Goal: Task Accomplishment & Management: Complete application form

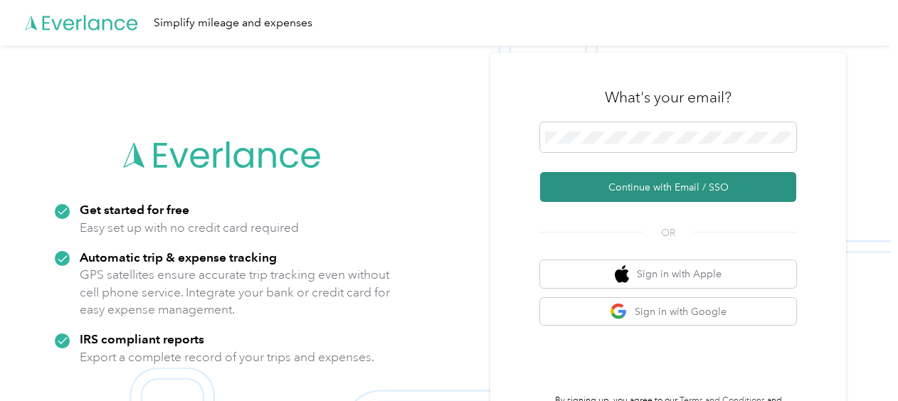
click at [639, 183] on button "Continue with Email / SSO" at bounding box center [668, 187] width 256 height 30
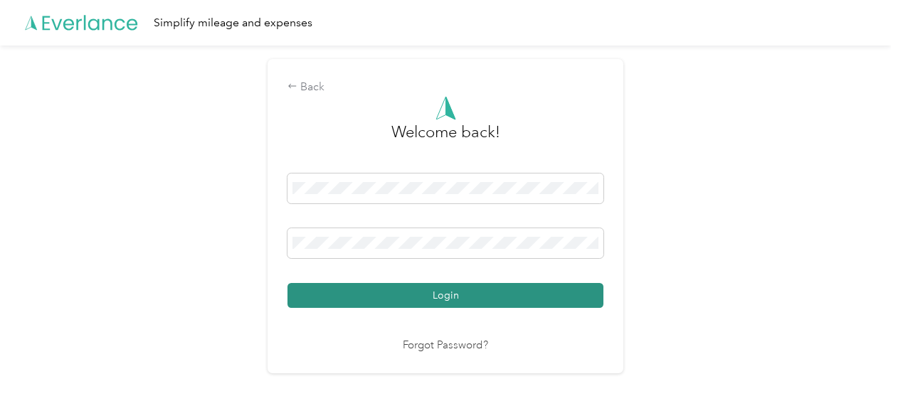
click at [421, 295] on button "Login" at bounding box center [445, 295] width 316 height 25
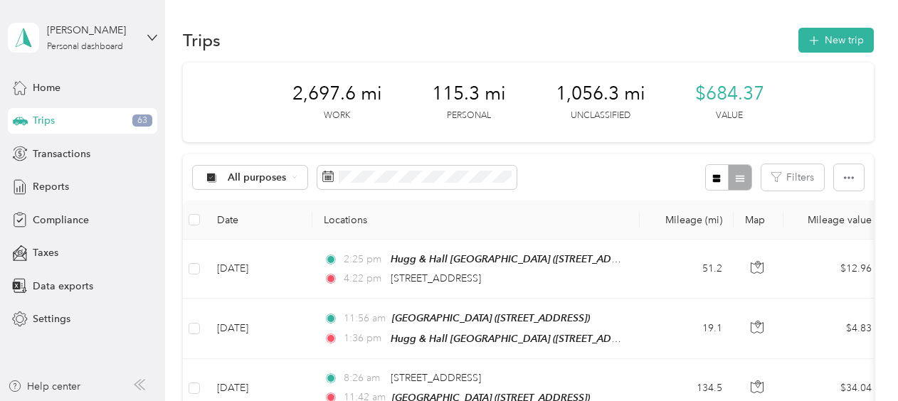
click at [366, 193] on div "All purposes Filters" at bounding box center [528, 177] width 691 height 46
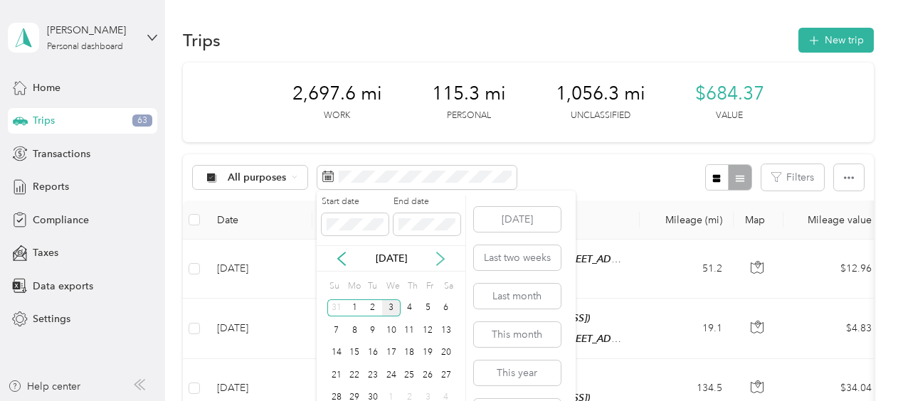
click at [438, 253] on icon at bounding box center [440, 259] width 7 height 13
click at [346, 259] on icon at bounding box center [341, 259] width 14 height 14
click at [343, 261] on icon at bounding box center [341, 259] width 14 height 14
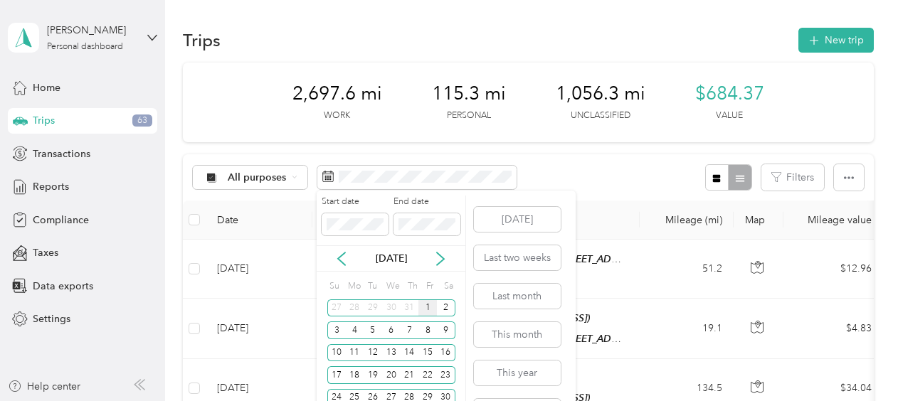
click at [426, 304] on div "1" at bounding box center [427, 308] width 18 height 18
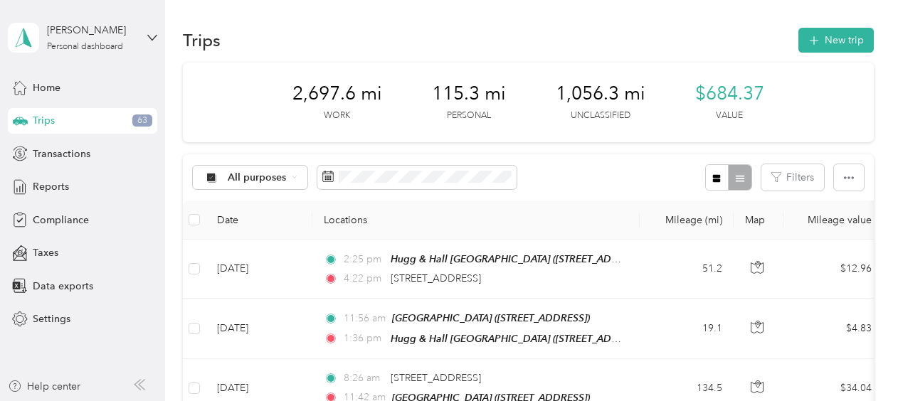
click at [279, 154] on div "All purposes Filters" at bounding box center [528, 177] width 691 height 46
click at [297, 179] on div "All purposes" at bounding box center [250, 178] width 115 height 24
click at [275, 252] on span "Hugg & Hall" at bounding box center [262, 252] width 69 height 15
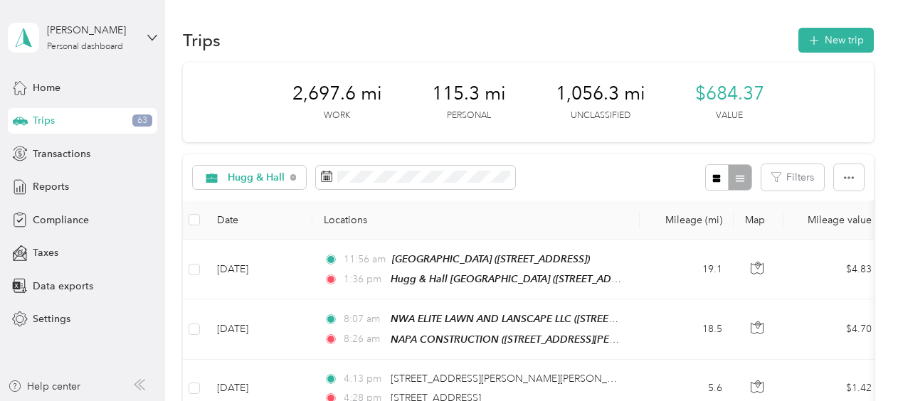
click at [92, 120] on div "Trips 63" at bounding box center [82, 121] width 149 height 26
click at [290, 174] on div "Hugg & Hall" at bounding box center [250, 178] width 114 height 24
click at [255, 208] on li "All purposes" at bounding box center [253, 203] width 120 height 25
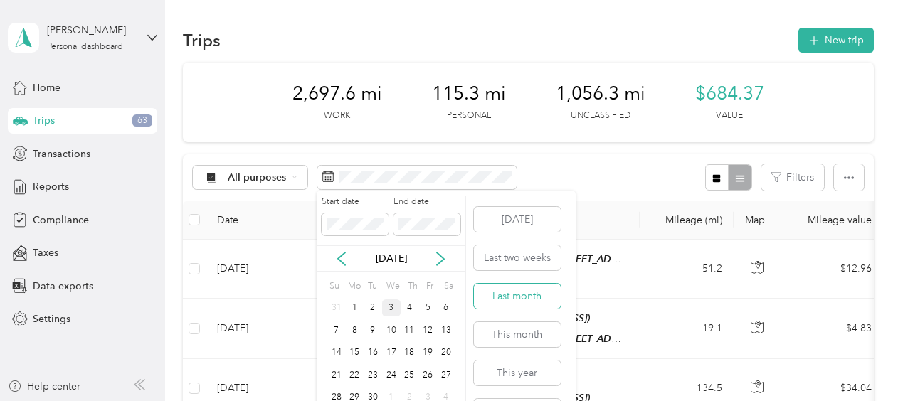
click at [504, 290] on button "Last month" at bounding box center [517, 296] width 87 height 25
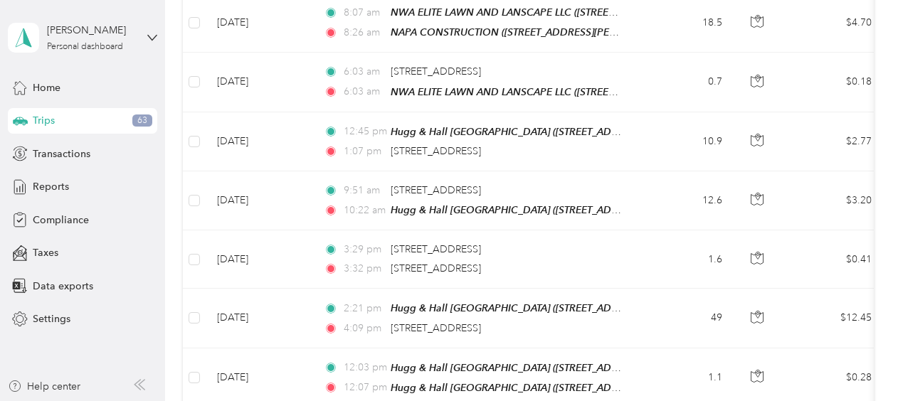
scroll to position [129, 0]
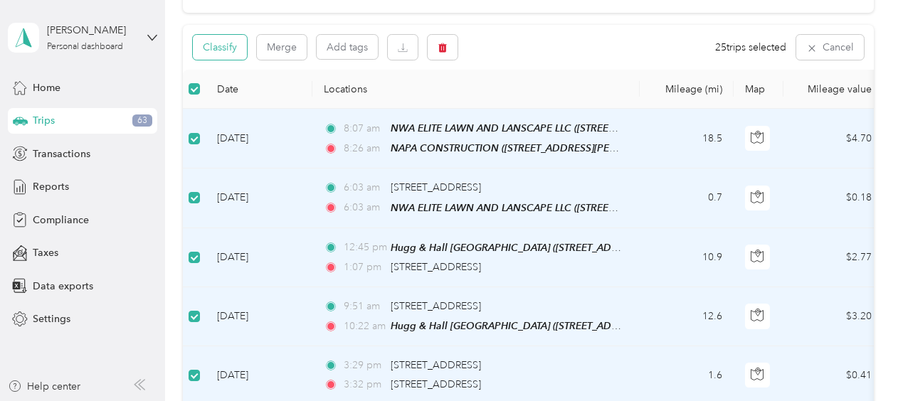
click at [223, 42] on button "Classify" at bounding box center [220, 47] width 54 height 25
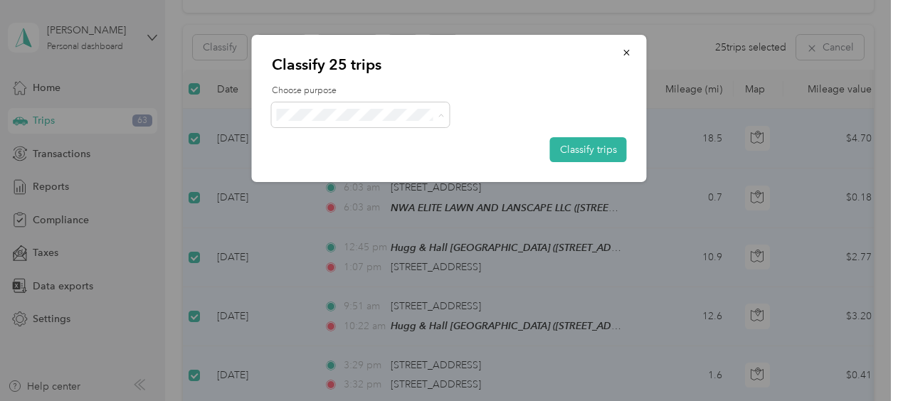
click at [363, 145] on li "Hugg & Hall" at bounding box center [361, 141] width 178 height 25
click at [589, 149] on button "Classify trips" at bounding box center [588, 149] width 77 height 25
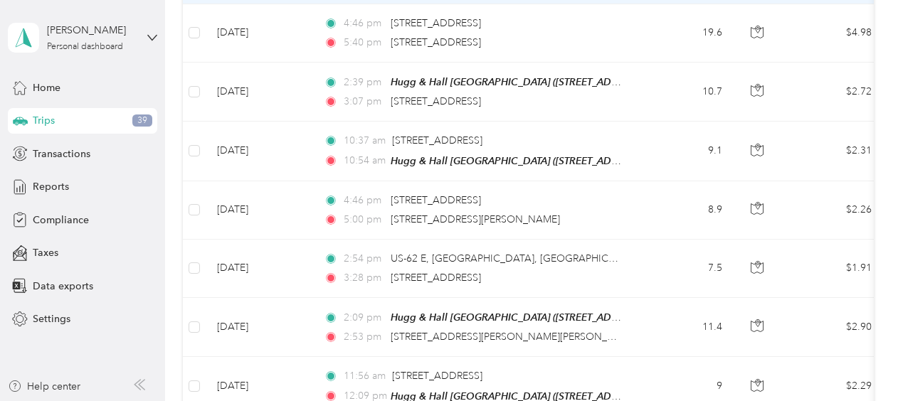
scroll to position [1552, 0]
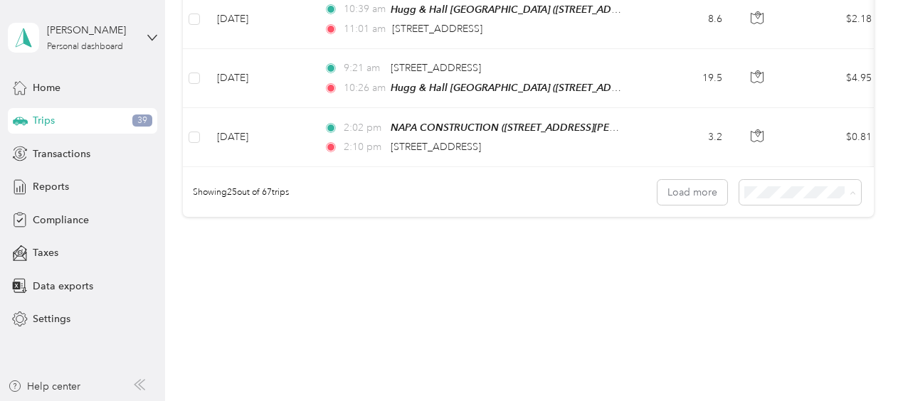
click at [792, 248] on div "100 per load" at bounding box center [797, 255] width 102 height 15
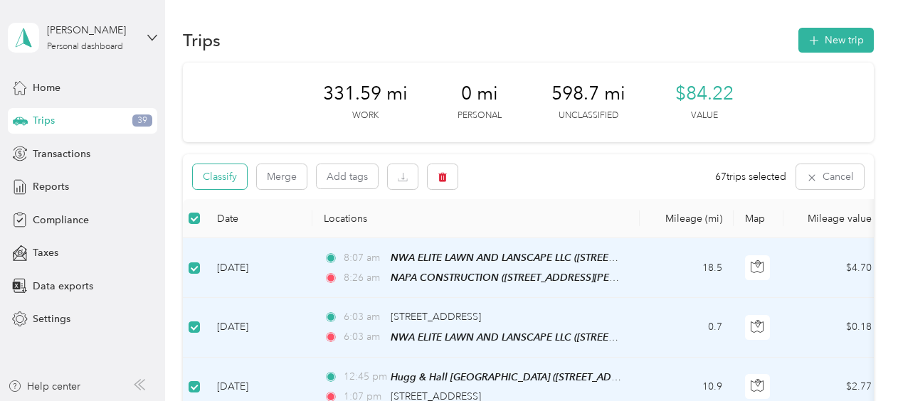
click at [239, 176] on button "Classify" at bounding box center [220, 176] width 54 height 25
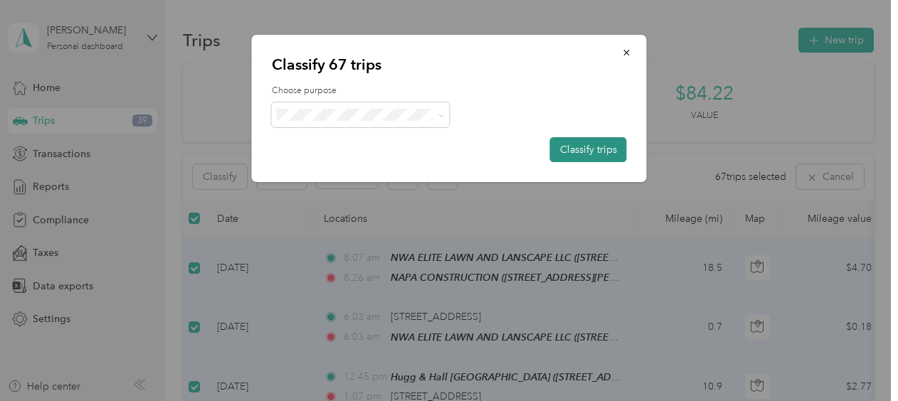
click at [559, 143] on button "Classify trips" at bounding box center [588, 149] width 77 height 25
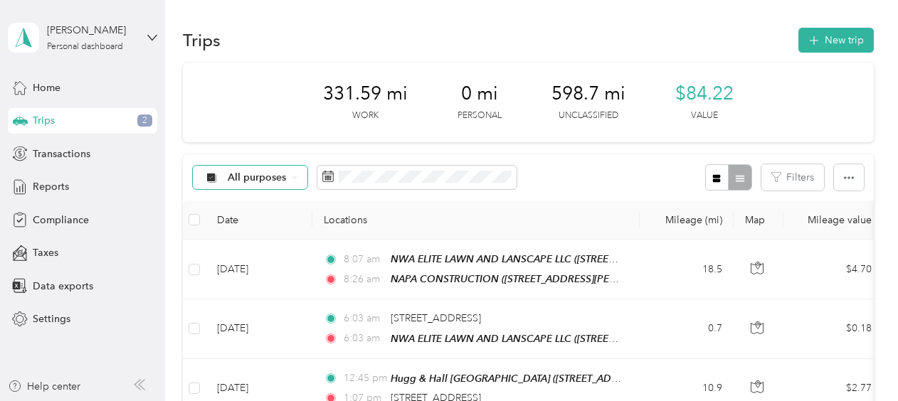
click at [267, 168] on div "All purposes" at bounding box center [250, 178] width 115 height 24
click at [512, 203] on th "Locations" at bounding box center [475, 220] width 327 height 39
click at [283, 174] on span "All purposes" at bounding box center [257, 178] width 59 height 10
click at [508, 211] on th "Locations" at bounding box center [475, 220] width 327 height 39
click at [290, 182] on div "All purposes" at bounding box center [250, 178] width 115 height 24
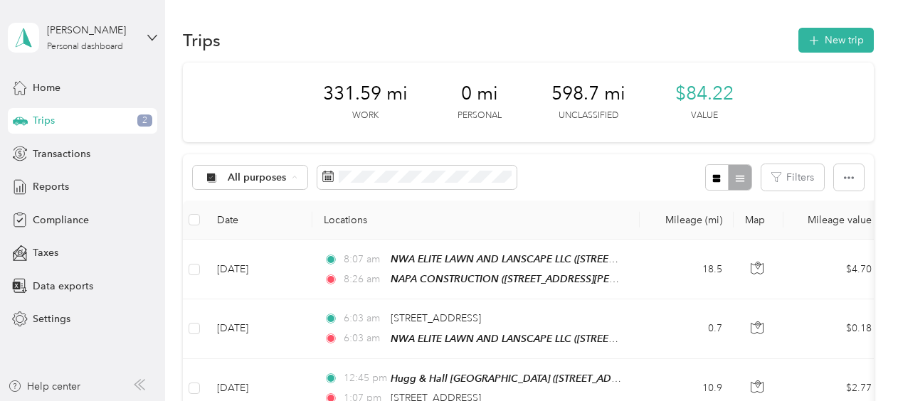
click at [272, 226] on span "Unclassified" at bounding box center [262, 228] width 69 height 15
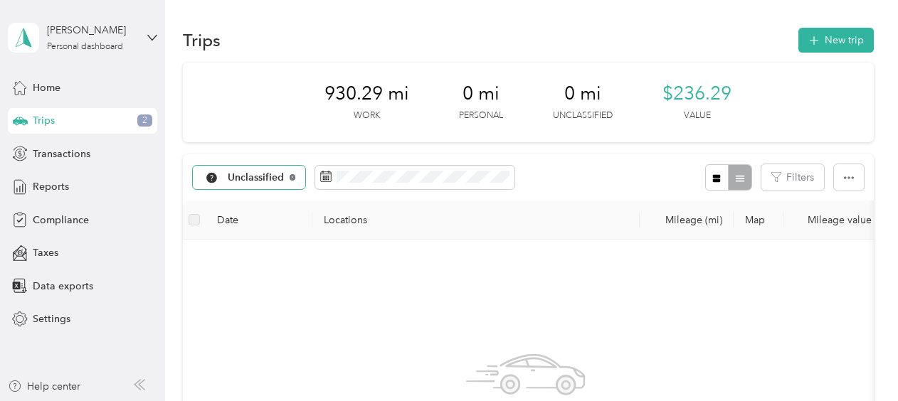
click at [292, 175] on icon at bounding box center [293, 177] width 6 height 6
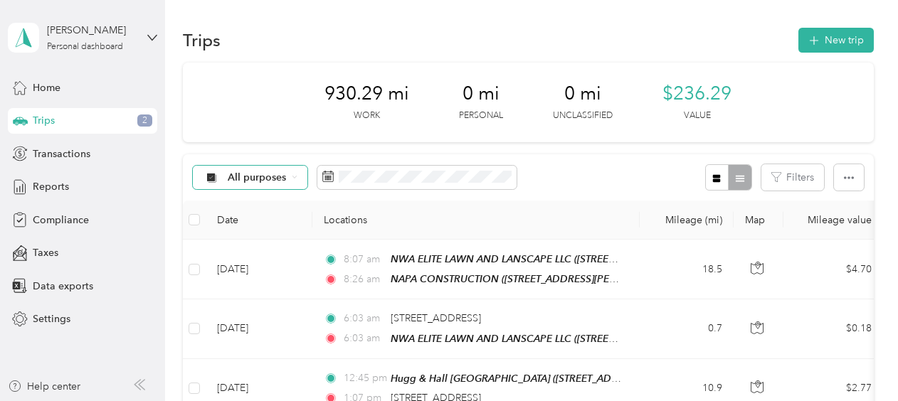
click at [262, 173] on span "All purposes" at bounding box center [257, 178] width 59 height 10
click at [257, 251] on span "Hugg & Hall" at bounding box center [262, 252] width 69 height 15
click at [736, 174] on div at bounding box center [728, 177] width 46 height 26
click at [855, 173] on button "button" at bounding box center [849, 177] width 30 height 26
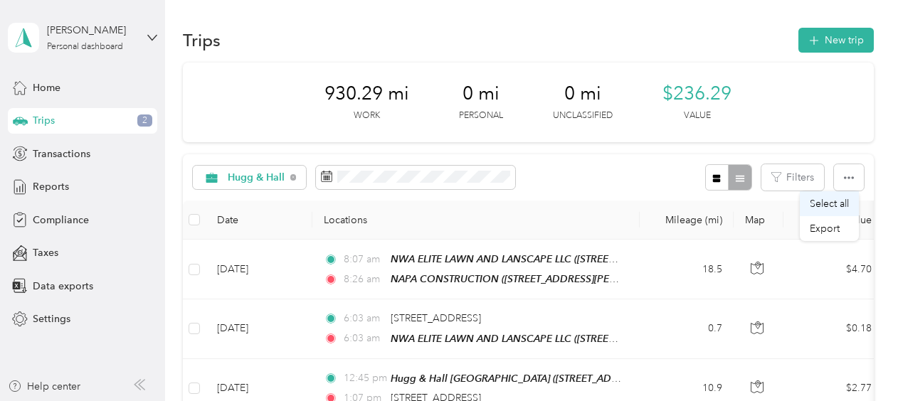
click at [835, 206] on span "Select all" at bounding box center [829, 204] width 39 height 12
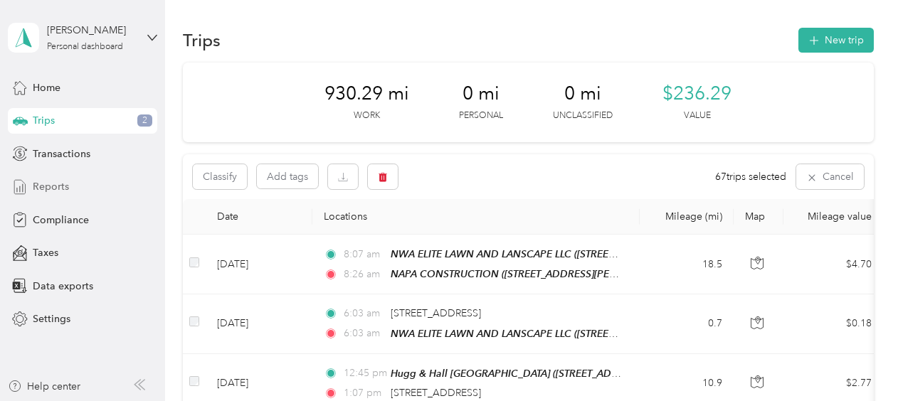
click at [51, 187] on span "Reports" at bounding box center [51, 186] width 36 height 15
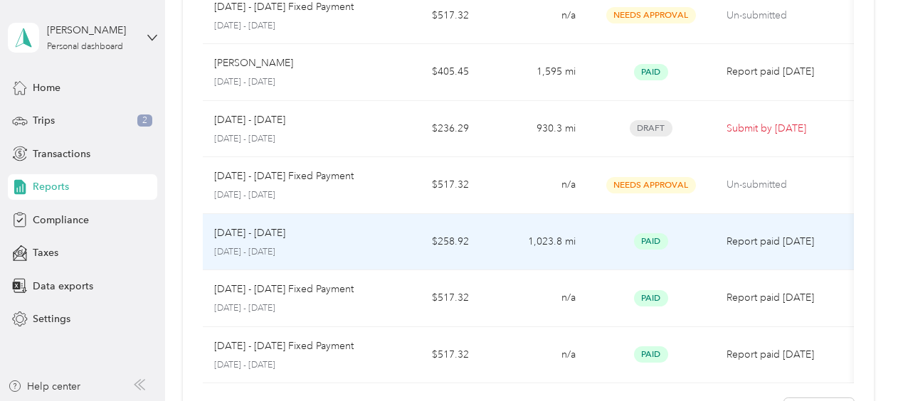
scroll to position [142, 0]
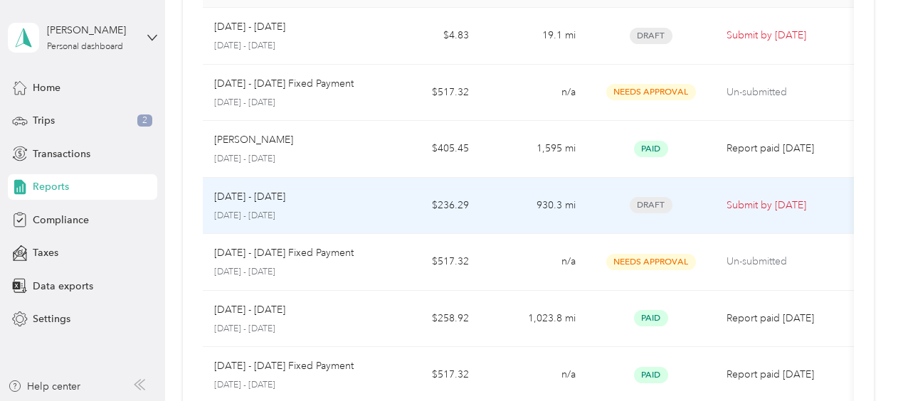
click at [282, 195] on p "[DATE] - [DATE]" at bounding box center [249, 197] width 71 height 16
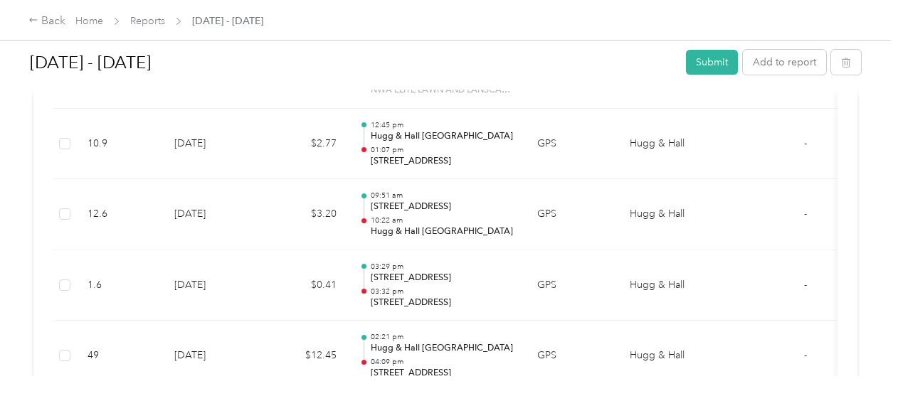
scroll to position [356, 0]
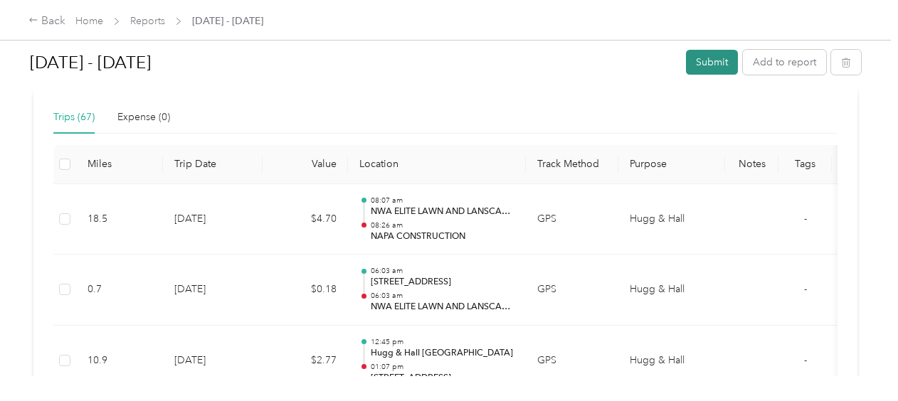
click at [711, 57] on button "Submit" at bounding box center [712, 62] width 52 height 25
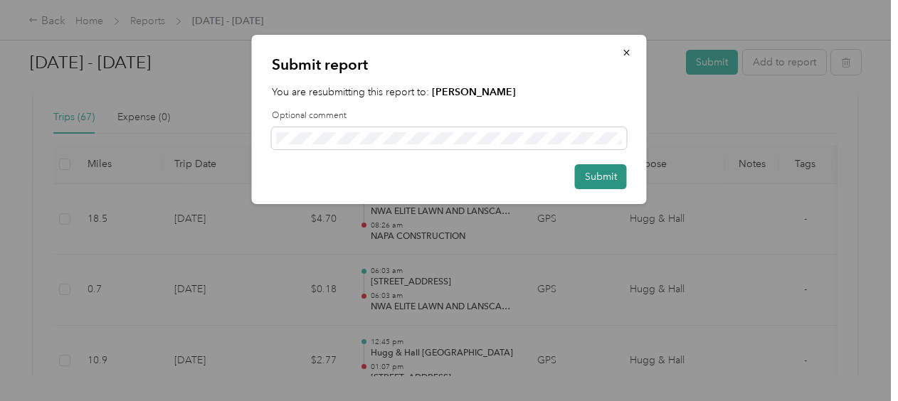
click at [612, 179] on button "Submit" at bounding box center [601, 176] width 52 height 25
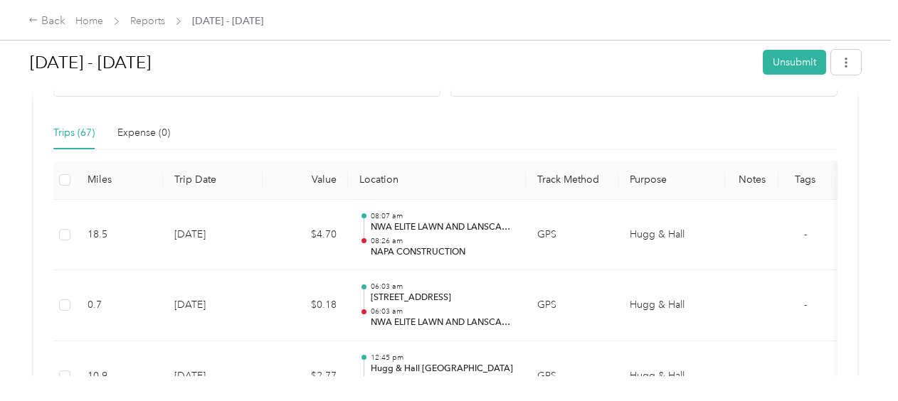
scroll to position [0, 0]
